Goal: Task Accomplishment & Management: Manage account settings

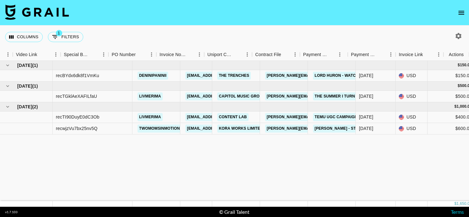
scroll to position [0, 590]
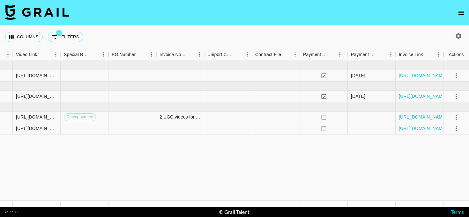
click at [461, 15] on icon "open drawer" at bounding box center [461, 13] width 8 height 8
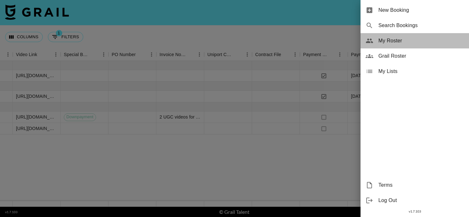
click at [397, 44] on span "My Roster" at bounding box center [420, 41] width 85 height 8
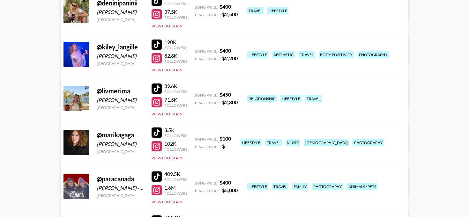
scroll to position [151, 0]
click at [175, 115] on button "View Full Stats" at bounding box center [166, 113] width 30 height 5
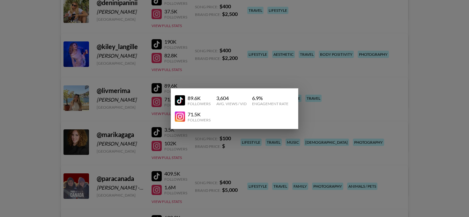
click at [303, 92] on div at bounding box center [234, 108] width 469 height 217
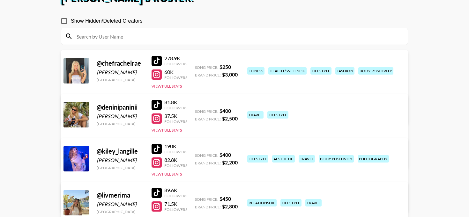
scroll to position [73, 0]
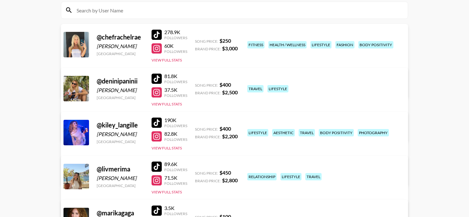
click at [197, 128] on link "View/Edit Details" at bounding box center [134, 131] width 124 height 6
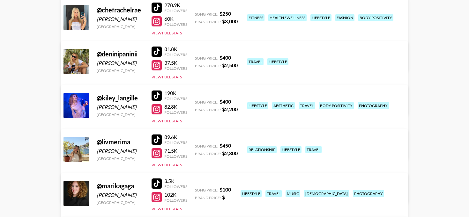
scroll to position [89, 0]
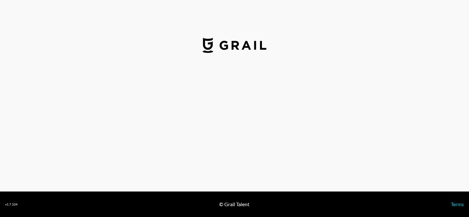
select select "USD"
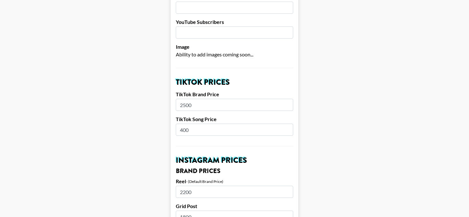
scroll to position [168, 0]
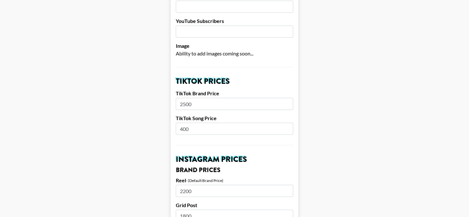
click at [193, 98] on input "2500" at bounding box center [234, 104] width 117 height 12
click at [182, 98] on input "2500" at bounding box center [234, 104] width 117 height 12
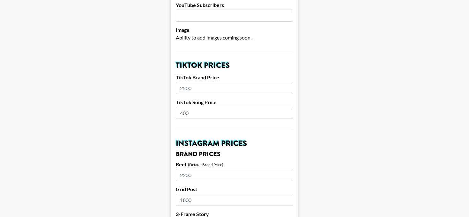
scroll to position [190, 0]
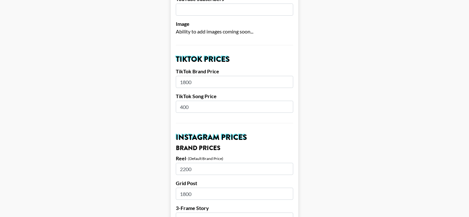
drag, startPoint x: 202, startPoint y: 74, endPoint x: 163, endPoint y: 72, distance: 39.3
click at [177, 76] on input "1800" at bounding box center [234, 82] width 117 height 12
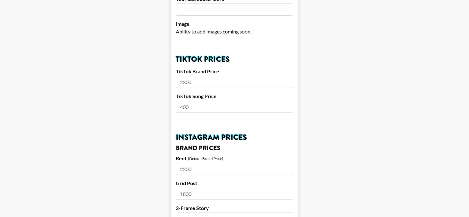
drag, startPoint x: 193, startPoint y: 73, endPoint x: 175, endPoint y: 70, distance: 17.6
click at [176, 76] on input "2300" at bounding box center [234, 82] width 117 height 12
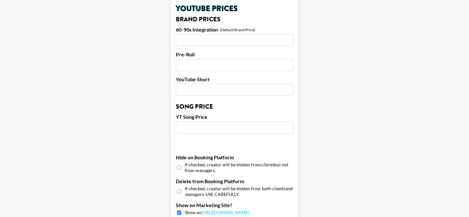
scroll to position [648, 0]
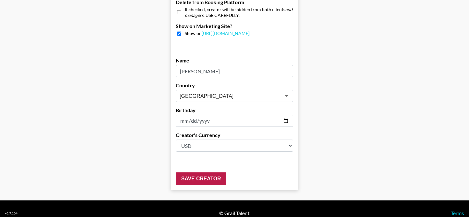
type input "1800"
click at [191, 173] on input "Save Creator" at bounding box center [201, 179] width 50 height 13
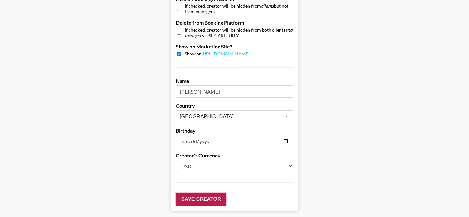
scroll to position [669, 0]
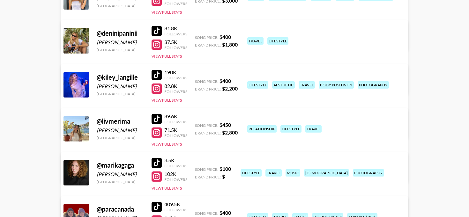
scroll to position [122, 0]
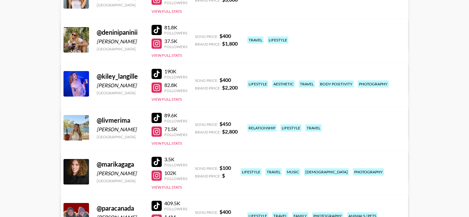
click at [197, 123] on link "View/Edit Details" at bounding box center [134, 126] width 124 height 6
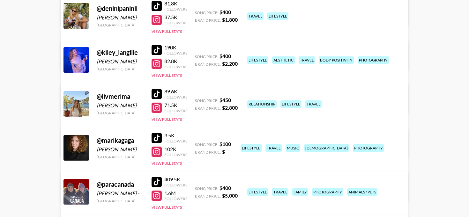
scroll to position [149, 0]
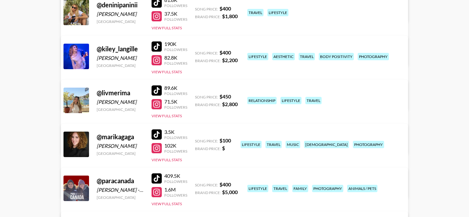
click at [197, 140] on link "View/Edit Details" at bounding box center [134, 143] width 124 height 6
click at [165, 73] on button "View Full Stats" at bounding box center [166, 72] width 30 height 5
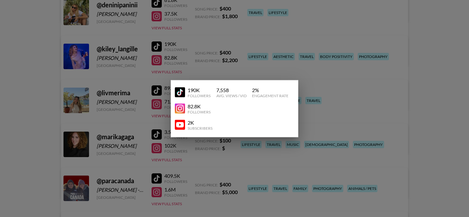
click at [179, 115] on div "82.8K Followers" at bounding box center [234, 108] width 119 height 16
click at [180, 111] on img at bounding box center [180, 109] width 10 height 10
click at [206, 76] on div at bounding box center [234, 108] width 469 height 217
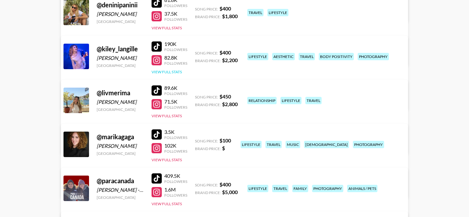
click at [171, 71] on button "View Full Stats" at bounding box center [166, 72] width 30 height 5
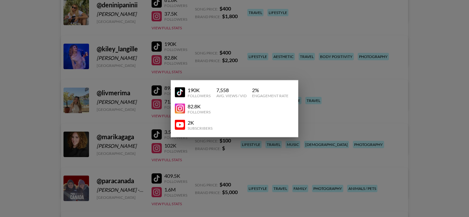
click at [224, 72] on div at bounding box center [234, 108] width 469 height 217
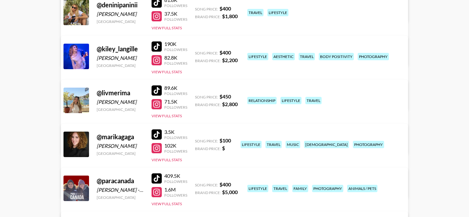
click at [197, 96] on link "View/Edit Details" at bounding box center [134, 99] width 124 height 6
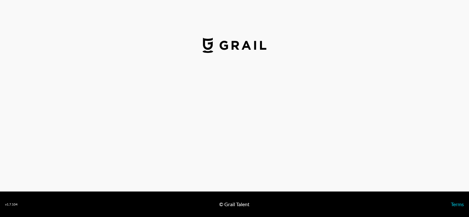
select select "USD"
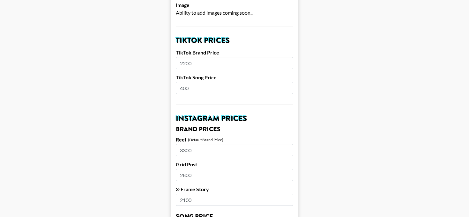
scroll to position [218, 0]
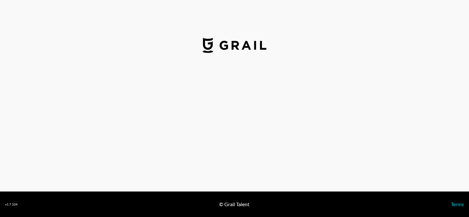
select select "USD"
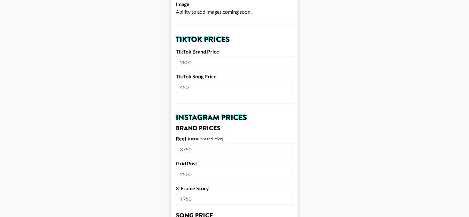
scroll to position [202, 0]
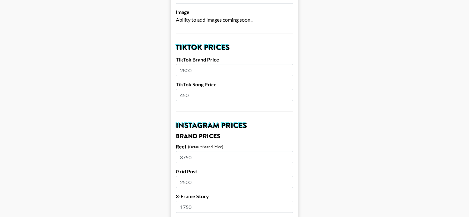
drag, startPoint x: 194, startPoint y: 63, endPoint x: 158, endPoint y: 63, distance: 36.0
type input "1600"
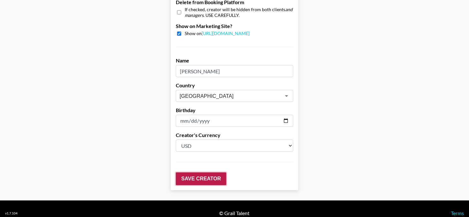
click at [199, 173] on input "Save Creator" at bounding box center [201, 179] width 50 height 13
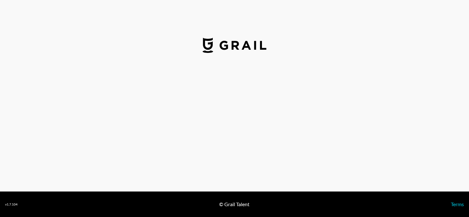
select select "USD"
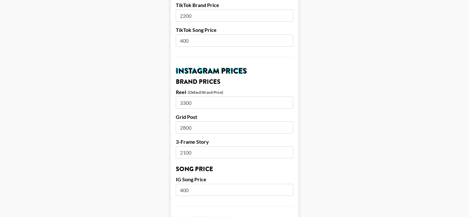
scroll to position [261, 0]
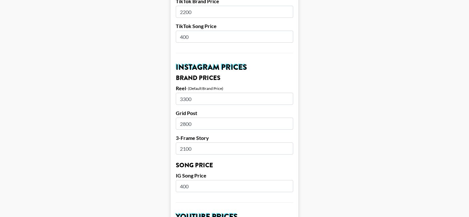
drag, startPoint x: 195, startPoint y: 90, endPoint x: 174, endPoint y: 90, distance: 21.4
click at [174, 90] on form "Airtable ID: recluh7MGKWlFdM0B Manager(s) mady.cuellar@grail-talent.com ​ TikTo…" at bounding box center [235, 176] width 128 height 803
type input "2800"
click at [125, 80] on main "Airtable ID: recluh7MGKWlFdM0B Manager(s) mady.cuellar@grail-talent.com ​ TikTo…" at bounding box center [234, 176] width 459 height 803
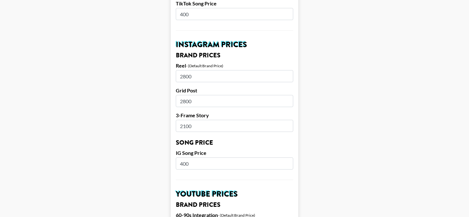
scroll to position [290, 0]
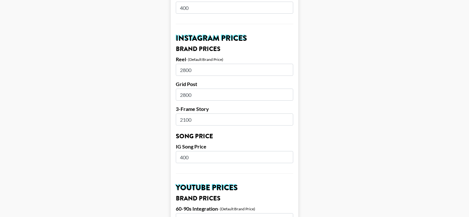
click at [184, 89] on input "2800" at bounding box center [234, 95] width 117 height 12
type input "2300"
click at [144, 90] on main "Airtable ID: recluh7MGKWlFdM0B Manager(s) mady.cuellar@grail-talent.com ​ TikTo…" at bounding box center [234, 147] width 459 height 803
drag, startPoint x: 194, startPoint y: 61, endPoint x: 175, endPoint y: 61, distance: 18.8
click at [175, 61] on form "Airtable ID: recluh7MGKWlFdM0B Manager(s) mady.cuellar@grail-talent.com ​ TikTo…" at bounding box center [235, 147] width 128 height 803
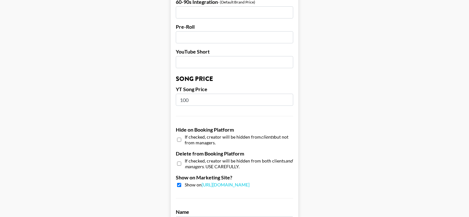
scroll to position [648, 0]
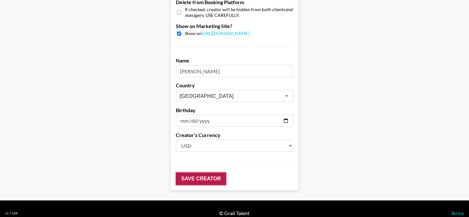
click at [192, 173] on input "Save Creator" at bounding box center [201, 179] width 50 height 13
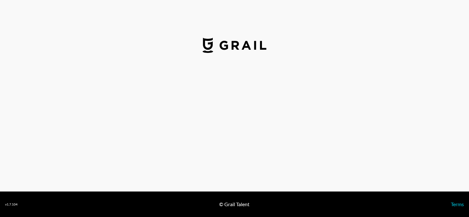
select select "USD"
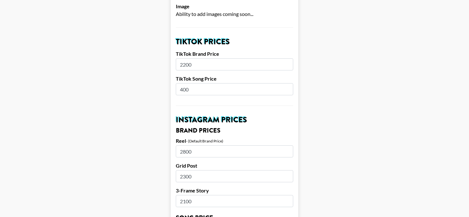
scroll to position [227, 0]
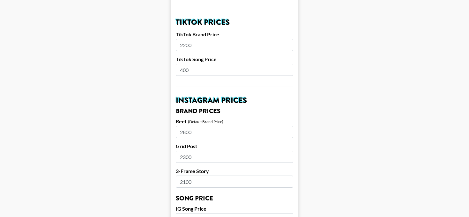
drag, startPoint x: 204, startPoint y: 149, endPoint x: 159, endPoint y: 144, distance: 45.9
click at [159, 144] on main "Airtable ID: recluh7MGKWlFdM0B Manager(s) [EMAIL_ADDRESS][PERSON_NAME][DOMAIN_N…" at bounding box center [234, 209] width 459 height 803
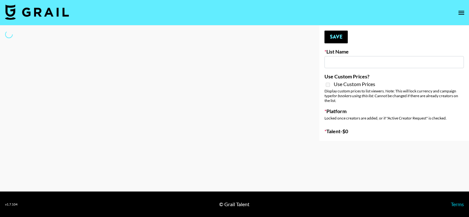
type input "NBC Universal"
select select "Song"
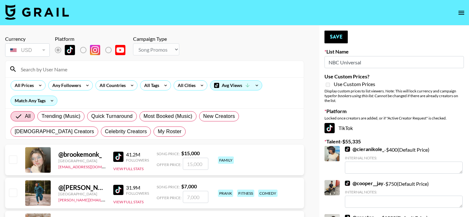
click at [87, 74] on input at bounding box center [158, 69] width 283 height 10
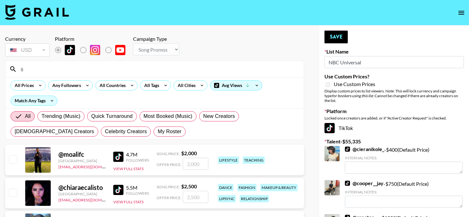
type input "l"
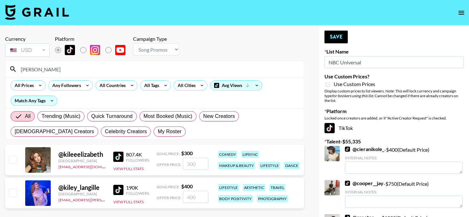
type input "[PERSON_NAME]"
click at [12, 194] on input "checkbox" at bounding box center [13, 193] width 8 height 8
checkbox input "true"
type input "400"
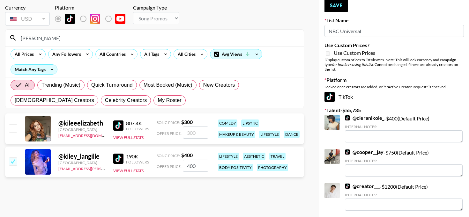
scroll to position [32, 0]
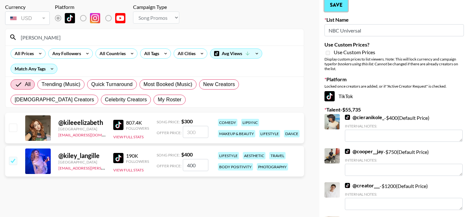
click at [333, 3] on button "Save" at bounding box center [335, 5] width 23 height 13
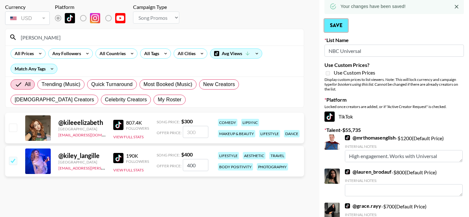
scroll to position [0, 0]
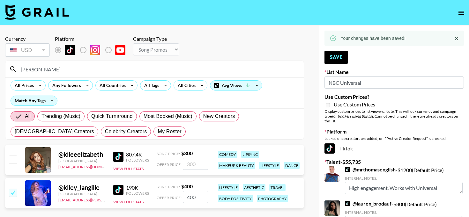
drag, startPoint x: 28, startPoint y: 68, endPoint x: 0, endPoint y: 72, distance: 28.0
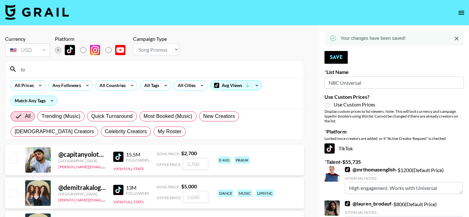
type input "l"
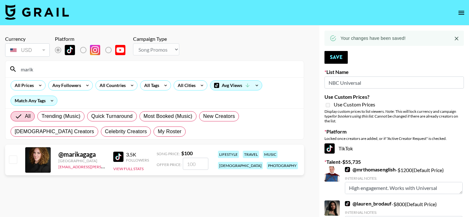
type input "marik"
click at [12, 156] on input "checkbox" at bounding box center [13, 160] width 8 height 8
checkbox input "true"
type input "100"
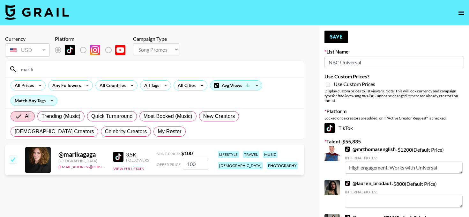
click at [122, 159] on img at bounding box center [118, 157] width 10 height 10
drag, startPoint x: 201, startPoint y: 161, endPoint x: 172, endPoint y: 163, distance: 29.1
click at [173, 163] on div "Offer Price: 100" at bounding box center [183, 164] width 52 height 12
checkbox input "false"
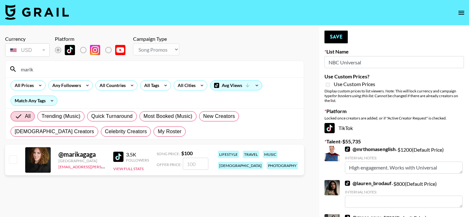
click at [220, 185] on section "Currency USD USD ​ Platform Campaign Type Choose Type... Song Promos Brand Prom…" at bounding box center [154, 114] width 299 height 166
click at [333, 38] on button "Save" at bounding box center [335, 37] width 23 height 13
